Goal: Task Accomplishment & Management: Manage account settings

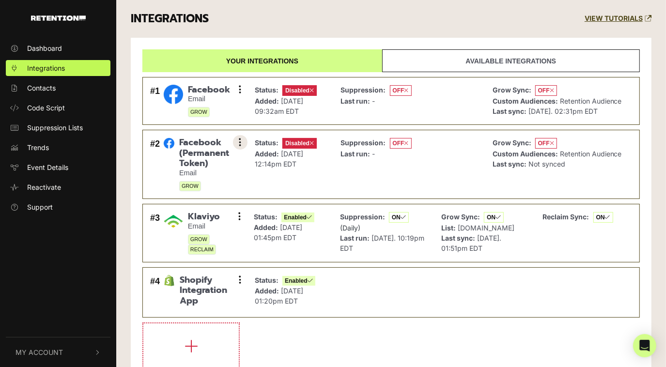
click at [238, 141] on button at bounding box center [240, 142] width 15 height 15
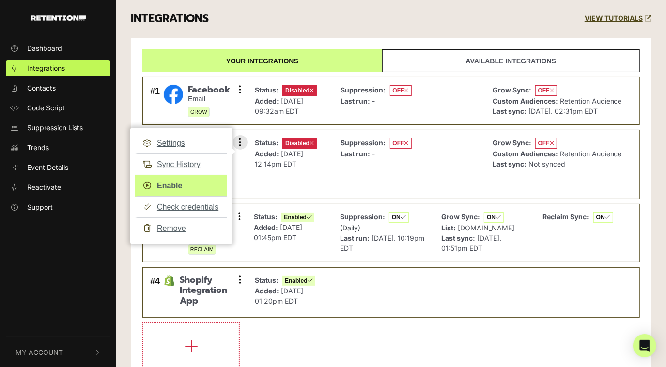
click at [172, 185] on link "Enable" at bounding box center [181, 186] width 92 height 22
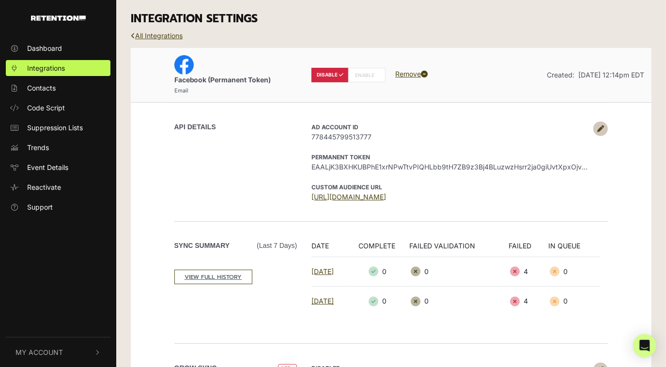
click at [376, 76] on icon at bounding box center [376, 75] width 4 height 5
radio input "false"
radio input "true"
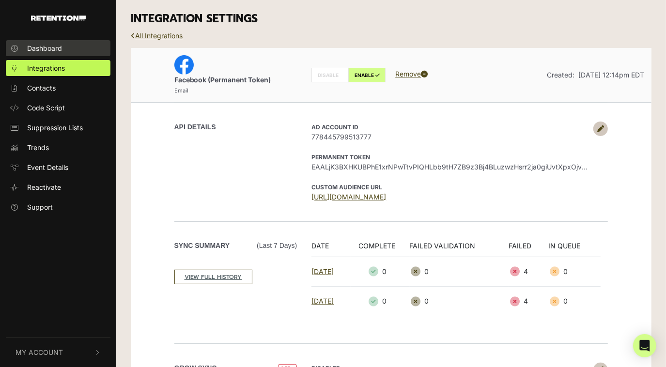
click at [43, 45] on span "Dashboard" at bounding box center [44, 48] width 35 height 10
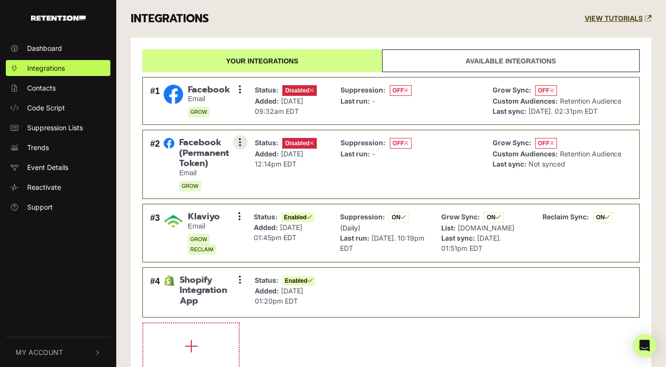
click at [237, 140] on button at bounding box center [240, 142] width 15 height 15
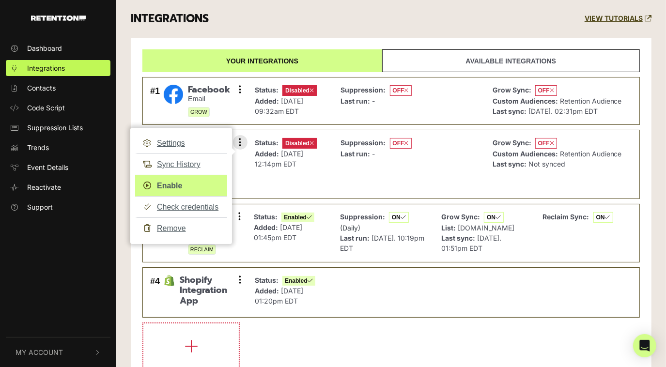
click at [197, 182] on link "Enable" at bounding box center [181, 186] width 92 height 22
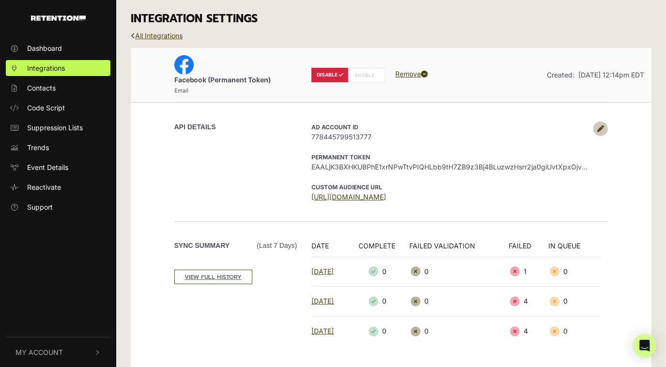
click at [362, 69] on label "ENABLE" at bounding box center [366, 75] width 37 height 15
radio input "false"
radio input "true"
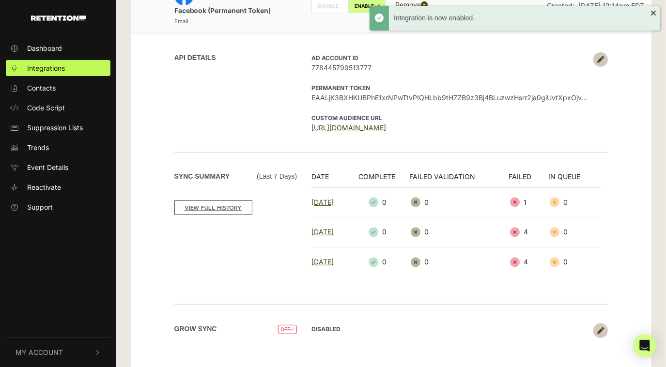
scroll to position [79, 0]
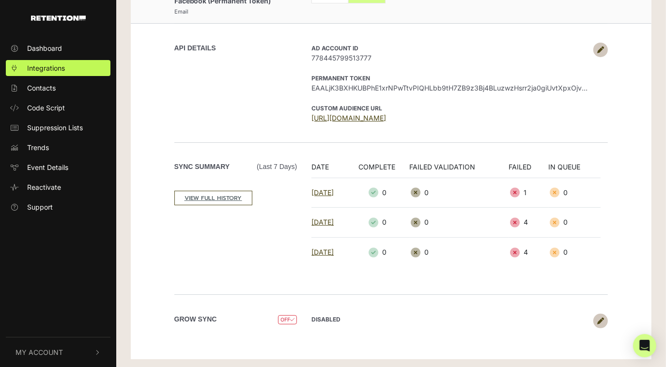
click at [602, 321] on icon at bounding box center [600, 321] width 7 height 7
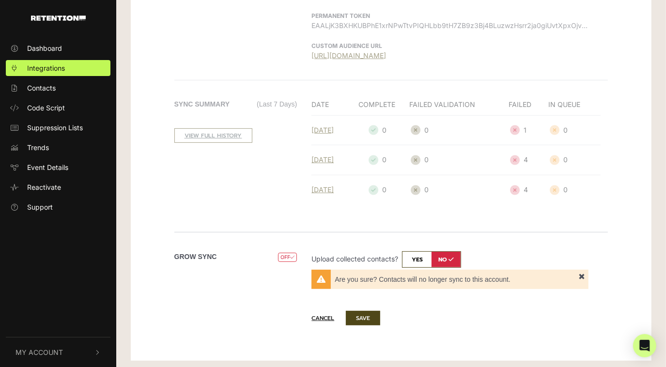
scroll to position [143, 0]
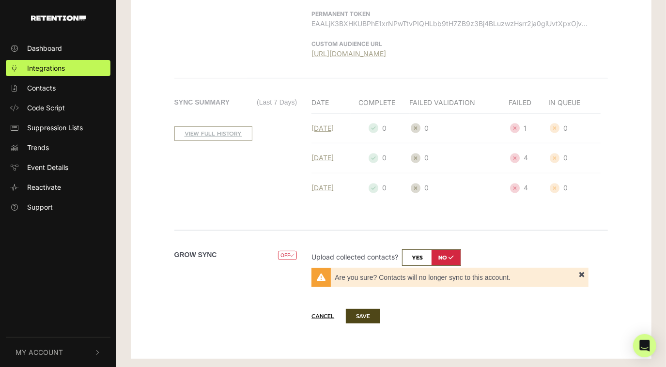
click at [415, 254] on input "checkbox" at bounding box center [431, 257] width 59 height 16
checkbox input "true"
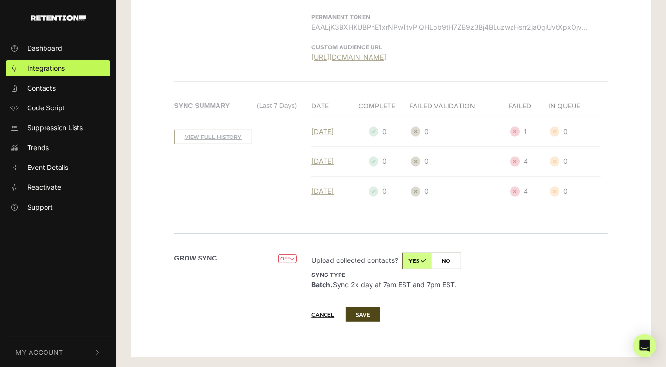
scroll to position [138, 0]
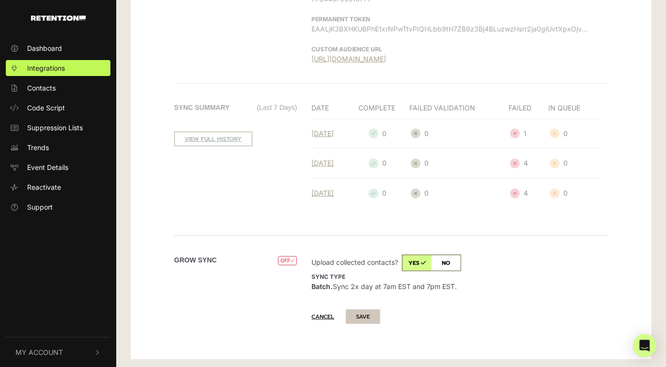
click at [370, 318] on button "SAVE" at bounding box center [363, 316] width 34 height 15
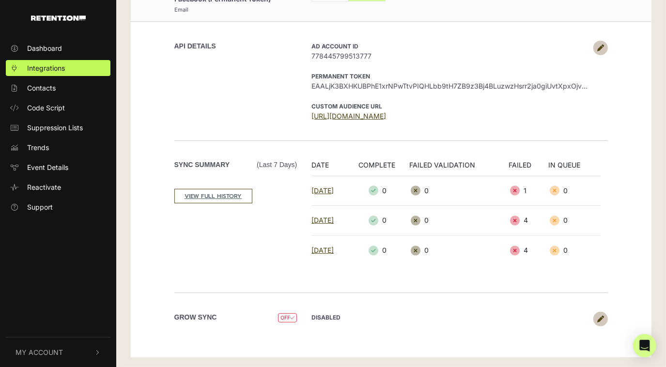
scroll to position [79, 0]
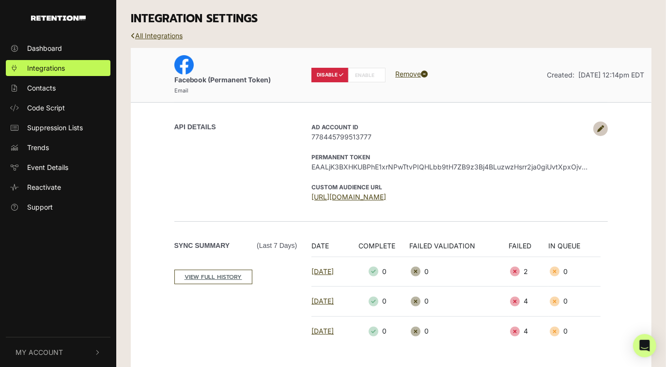
click at [368, 78] on label "ENABLE" at bounding box center [366, 75] width 37 height 15
radio input "false"
radio input "true"
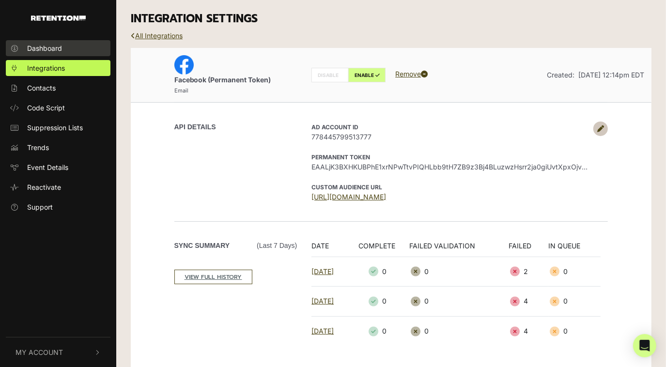
click at [64, 53] on link "Dashboard" at bounding box center [58, 48] width 105 height 16
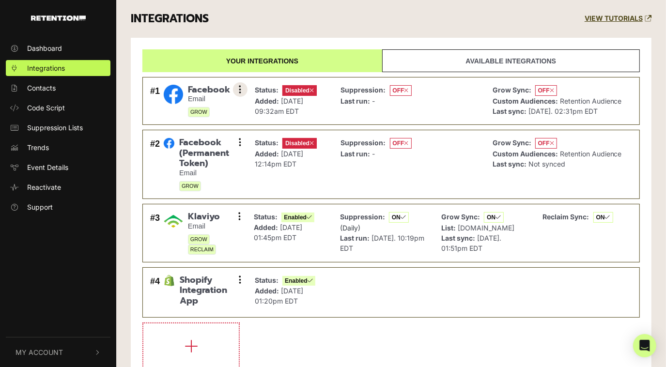
click at [240, 86] on icon at bounding box center [240, 90] width 2 height 10
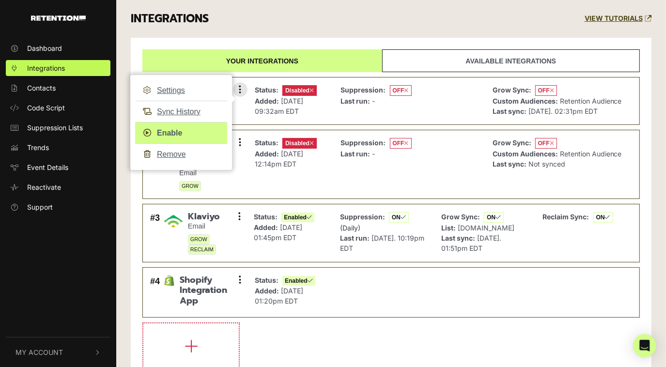
click at [185, 131] on link "Enable" at bounding box center [181, 133] width 92 height 22
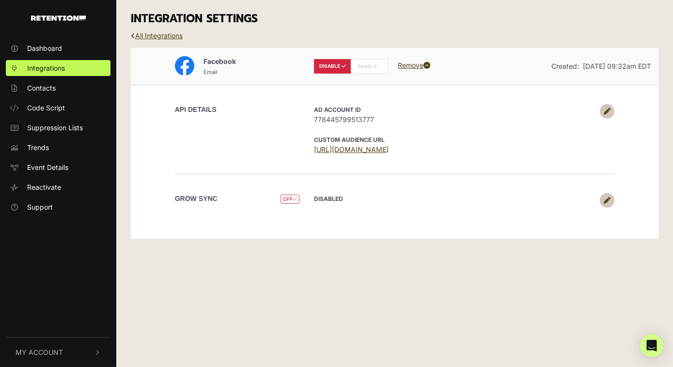
click at [356, 65] on label "ENABLE" at bounding box center [369, 66] width 37 height 15
click at [604, 113] on icon at bounding box center [606, 111] width 7 height 7
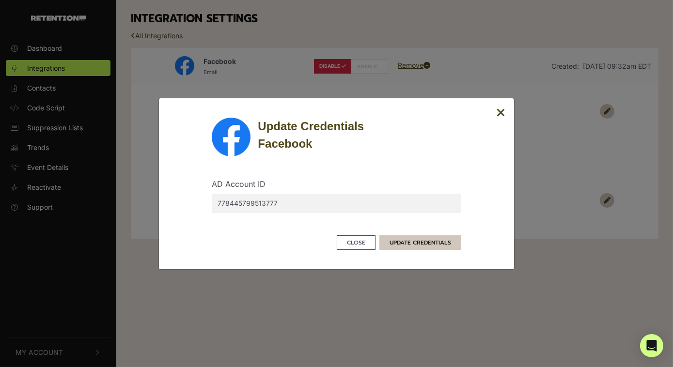
click at [411, 246] on button "UPDATE CREDENTIALS" at bounding box center [420, 242] width 82 height 15
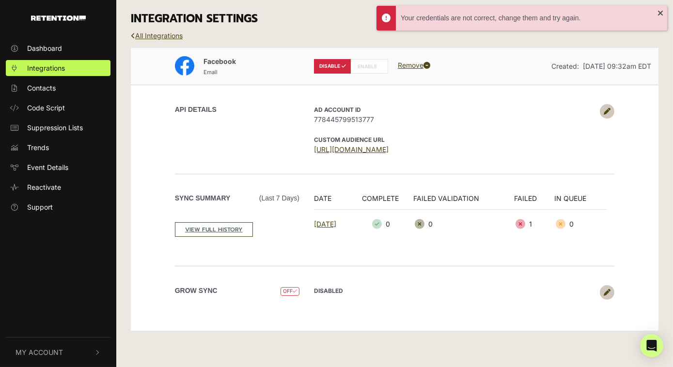
click at [366, 68] on label "ENABLE" at bounding box center [369, 66] width 37 height 15
radio input "false"
radio input "true"
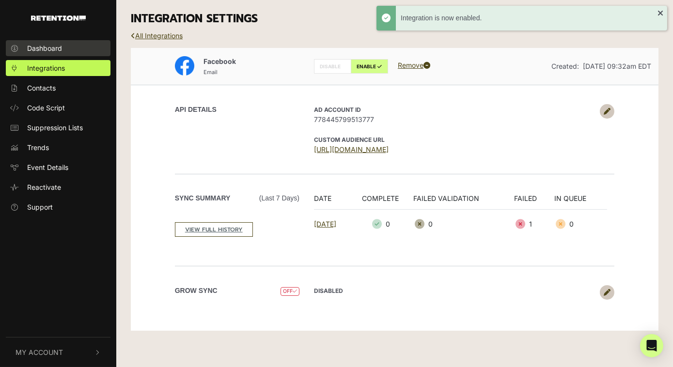
click at [35, 46] on span "Dashboard" at bounding box center [44, 48] width 35 height 10
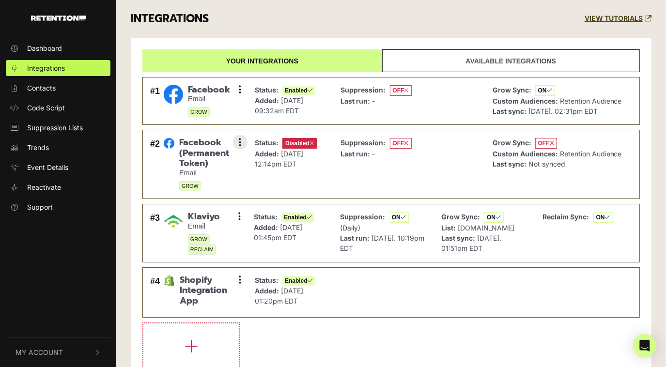
click at [238, 139] on button at bounding box center [240, 142] width 15 height 15
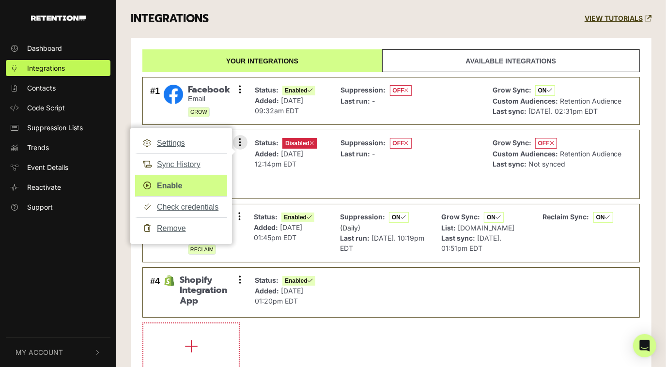
click at [202, 180] on link "Enable" at bounding box center [181, 186] width 92 height 22
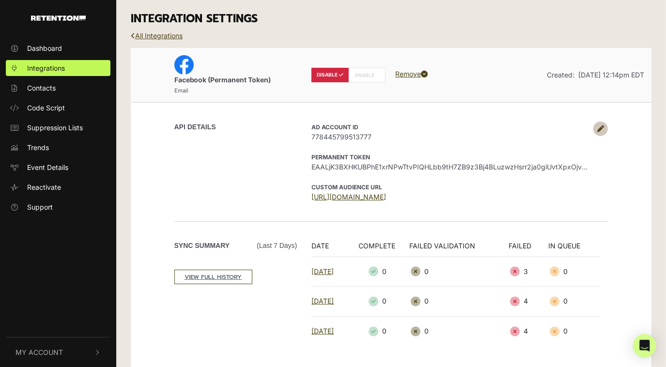
click at [603, 128] on icon at bounding box center [600, 128] width 7 height 7
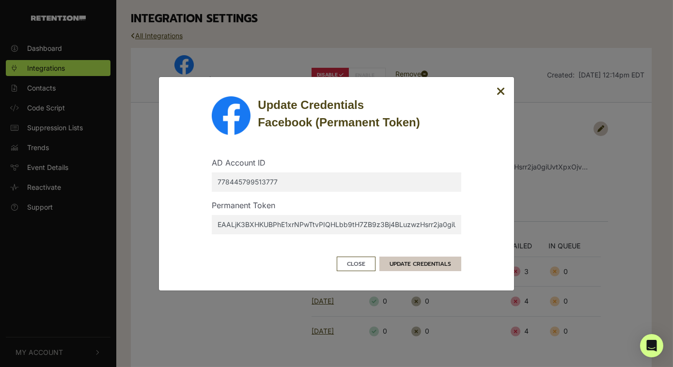
click at [412, 266] on button "UPDATE CREDENTIALS" at bounding box center [420, 264] width 82 height 15
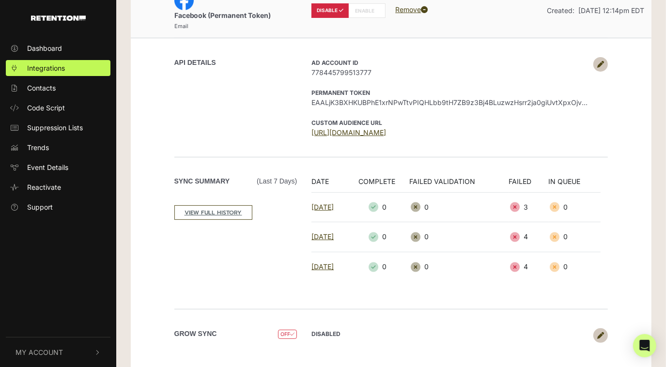
scroll to position [79, 0]
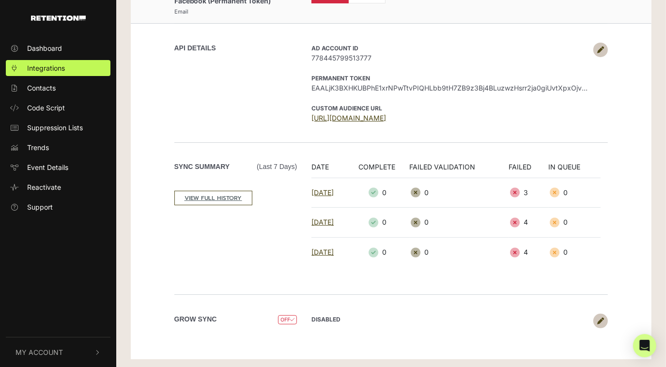
click at [598, 318] on icon at bounding box center [600, 321] width 7 height 7
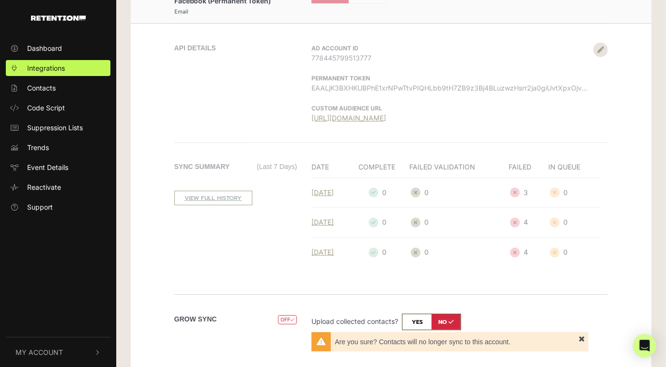
click at [426, 316] on input "checkbox" at bounding box center [431, 322] width 59 height 16
checkbox input "true"
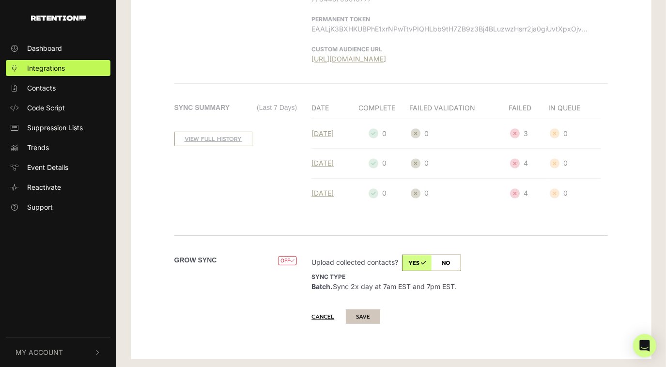
click at [371, 314] on button "SAVE" at bounding box center [363, 316] width 34 height 15
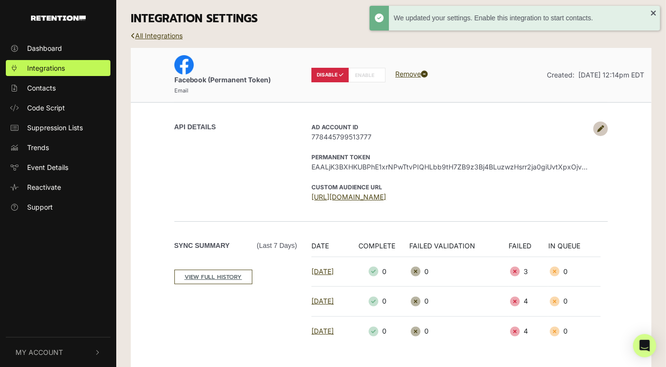
click at [604, 124] on link at bounding box center [600, 129] width 15 height 15
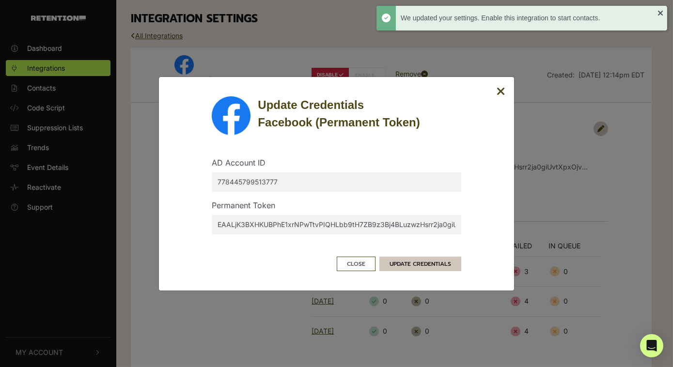
click at [398, 269] on button "UPDATE CREDENTIALS" at bounding box center [420, 264] width 82 height 15
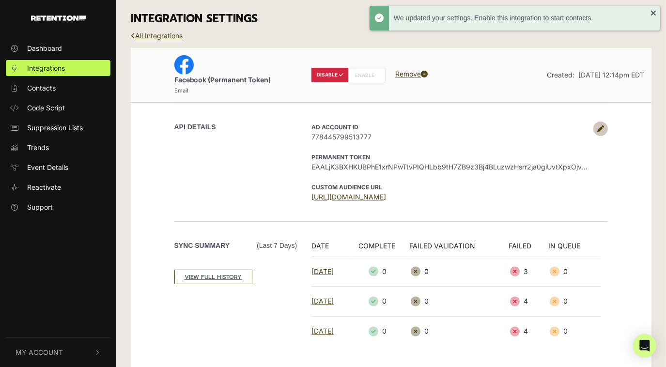
click at [374, 77] on icon at bounding box center [376, 75] width 4 height 5
radio input "false"
radio input "true"
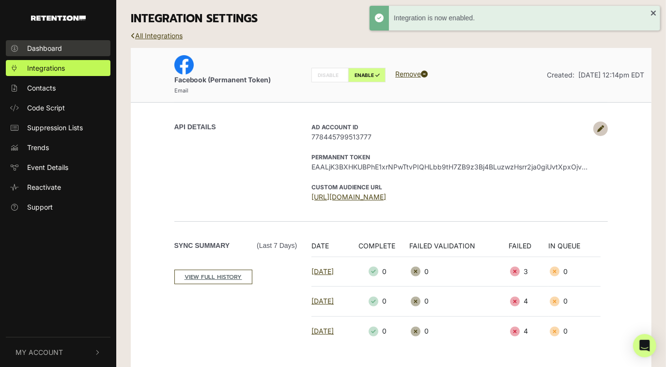
click at [67, 55] on link "Dashboard" at bounding box center [58, 48] width 105 height 16
